Goal: Task Accomplishment & Management: Manage account settings

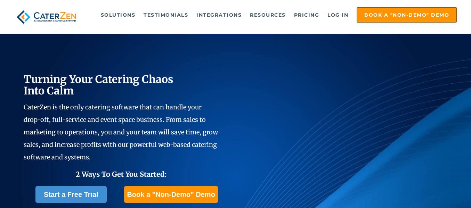
click at [339, 15] on link "Log in" at bounding box center [338, 15] width 28 height 14
click at [339, 16] on link "Log in" at bounding box center [338, 15] width 28 height 14
click at [343, 15] on link "Log in" at bounding box center [338, 15] width 28 height 14
